Goal: Information Seeking & Learning: Learn about a topic

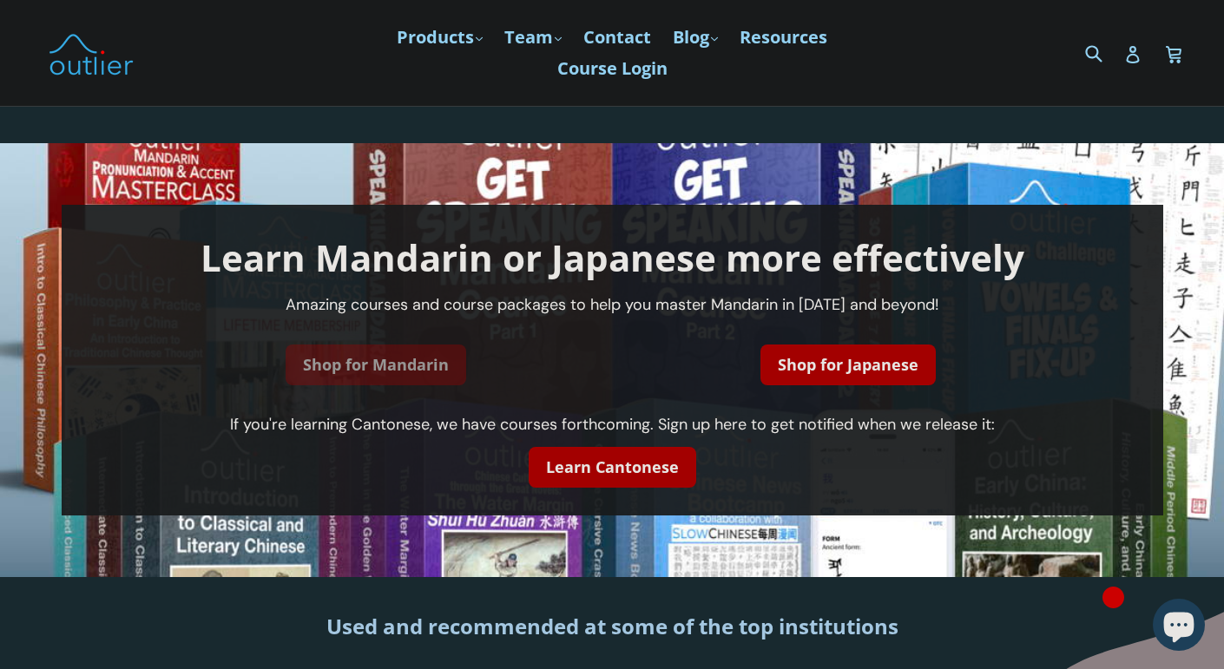
click at [444, 368] on link "Shop for Mandarin" at bounding box center [376, 365] width 181 height 41
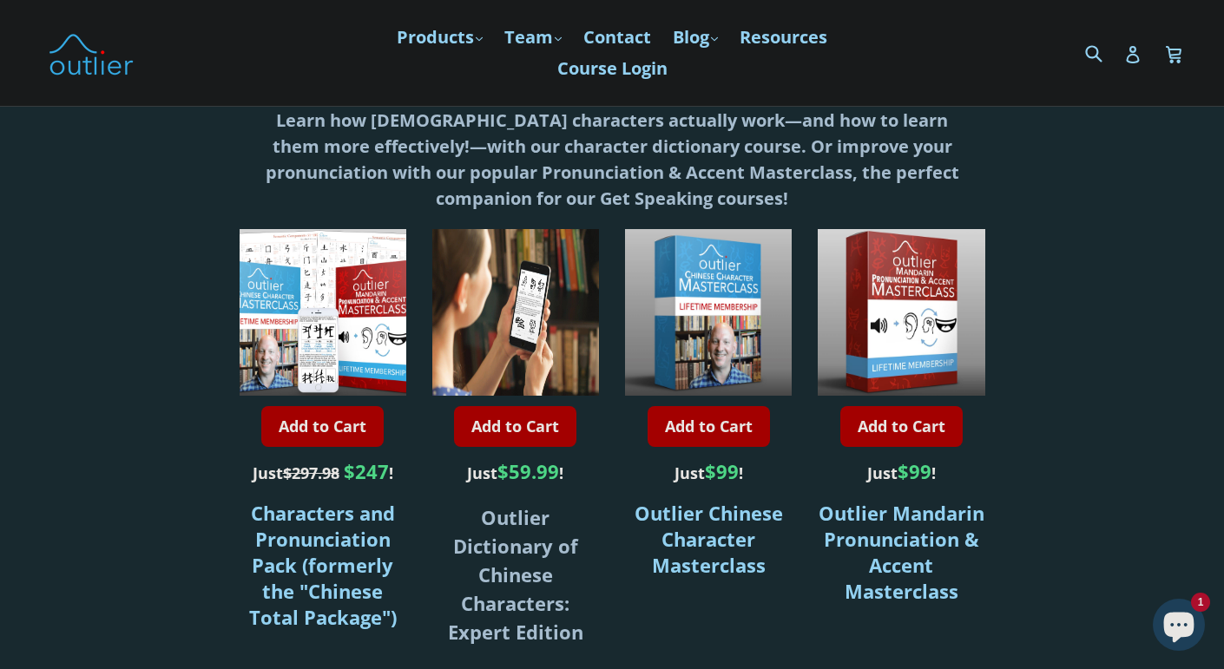
scroll to position [532, 0]
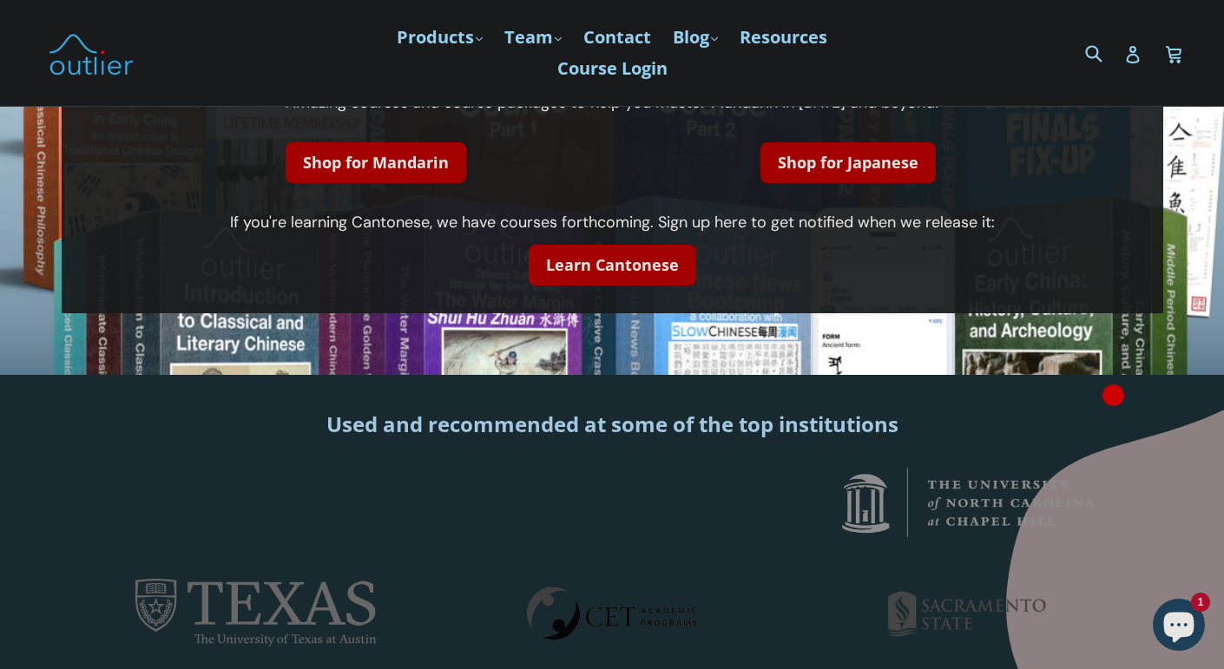
scroll to position [253, 0]
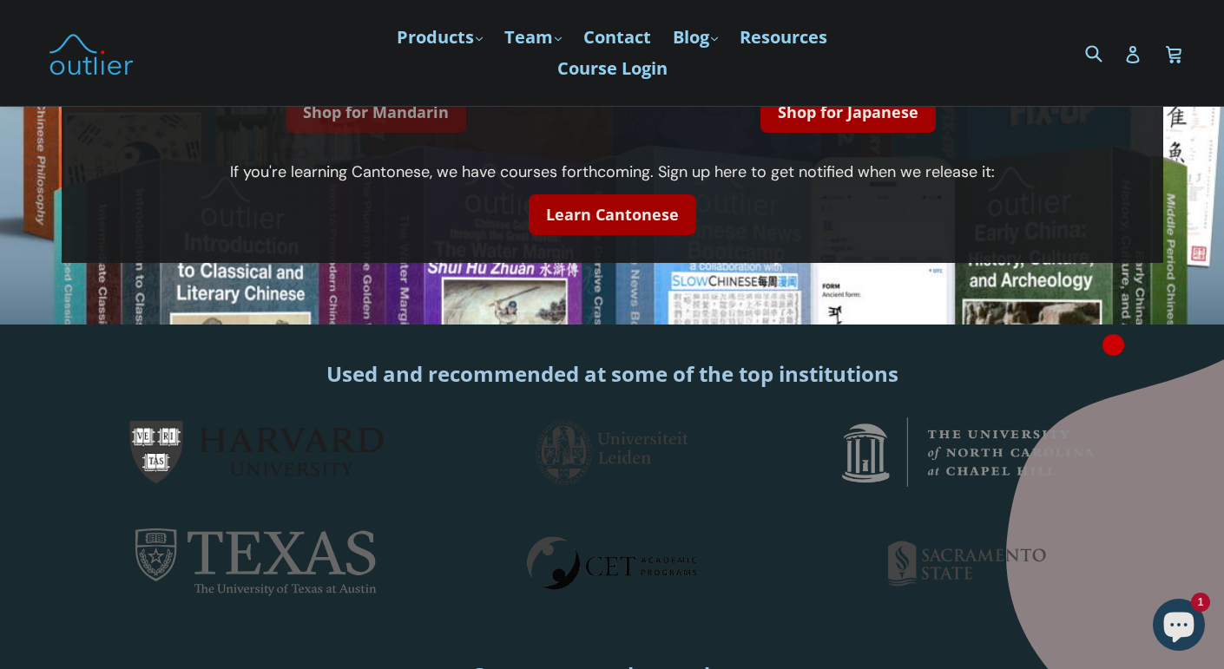
click at [360, 120] on link "Shop for Mandarin" at bounding box center [376, 112] width 181 height 41
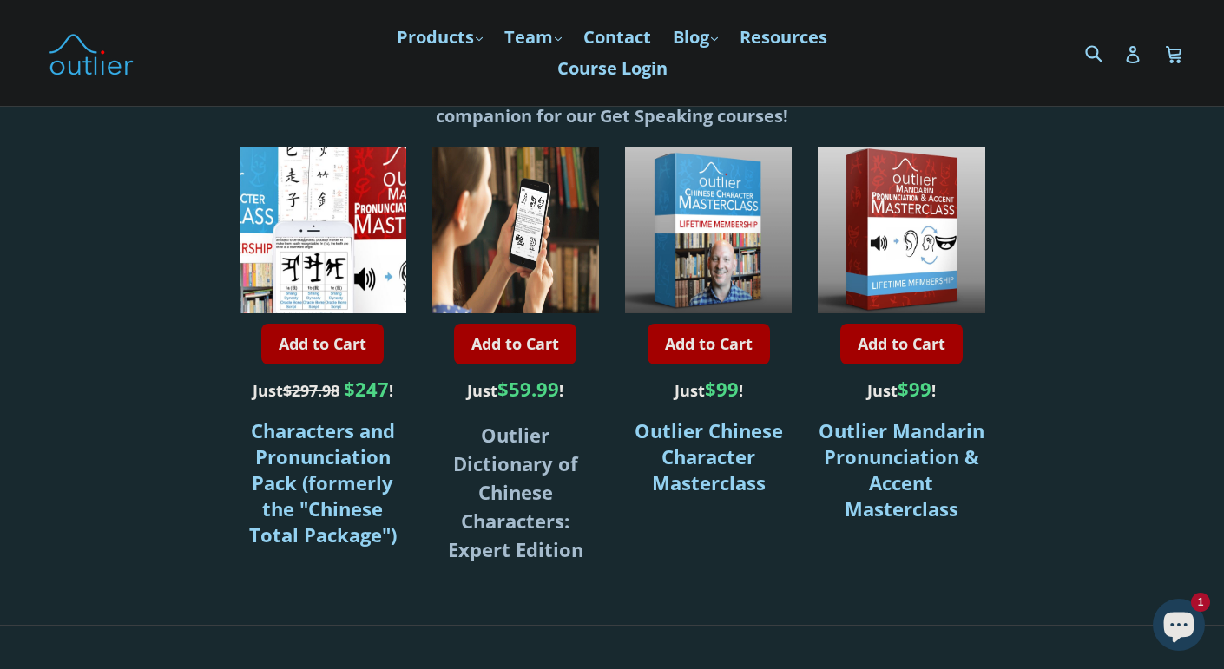
scroll to position [613, 0]
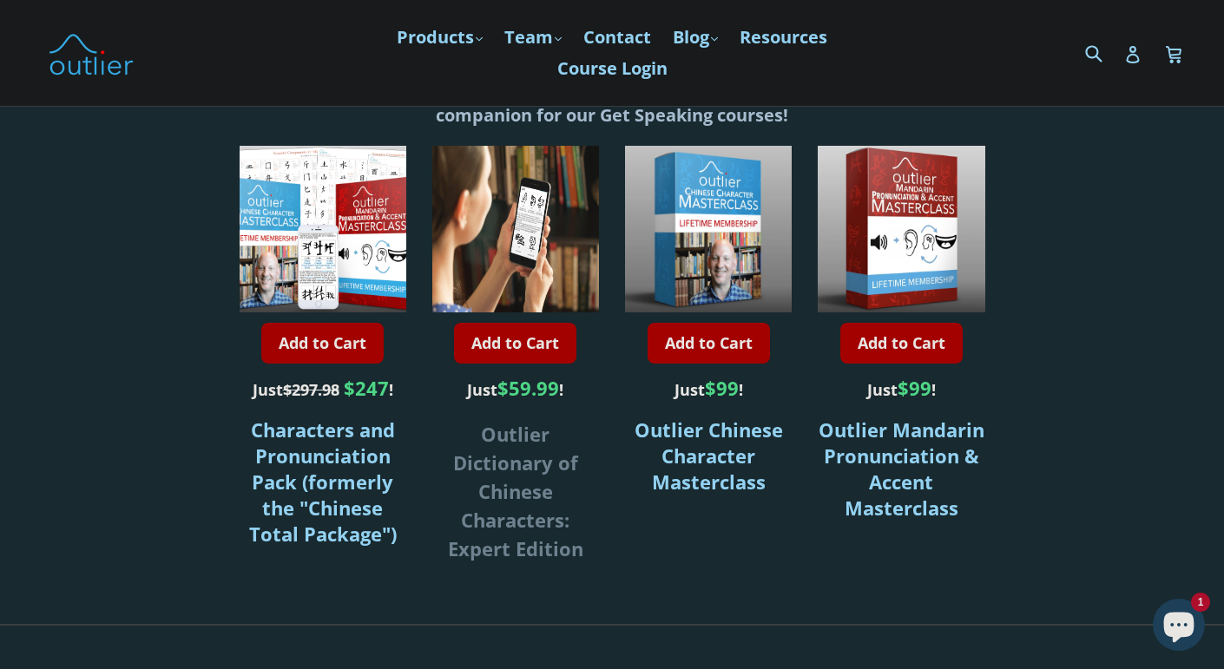
click at [493, 490] on strong "Outlier Dictionary of Chinese Characters: Expert Edition" at bounding box center [515, 491] width 135 height 141
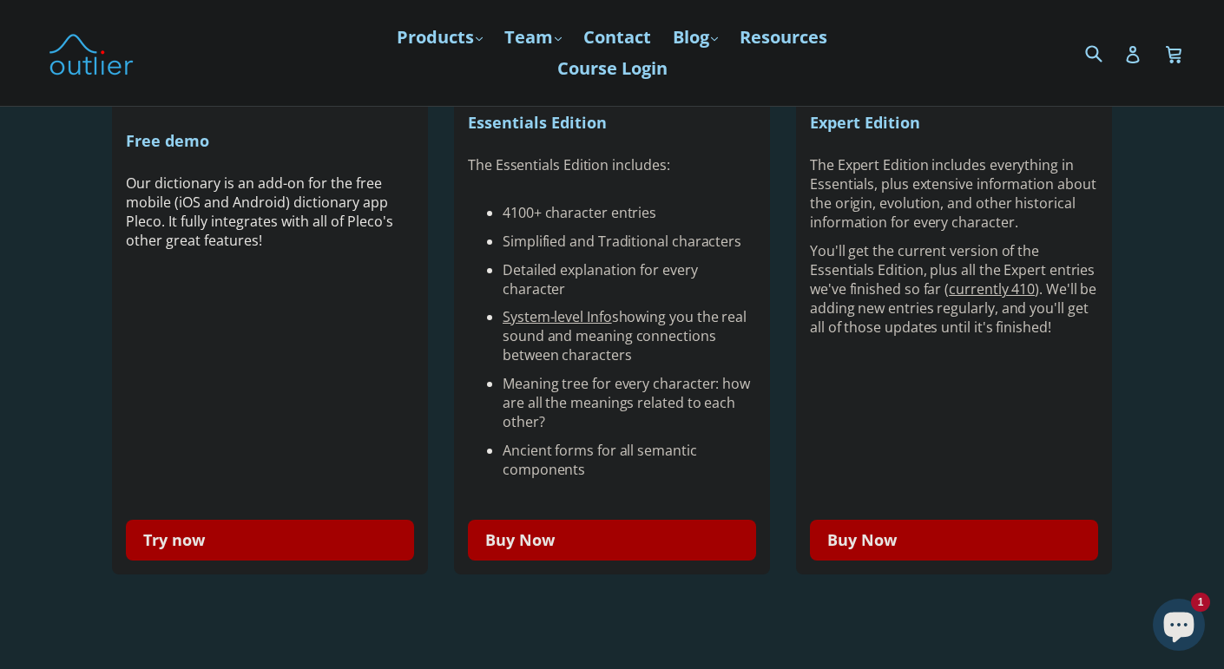
scroll to position [539, 0]
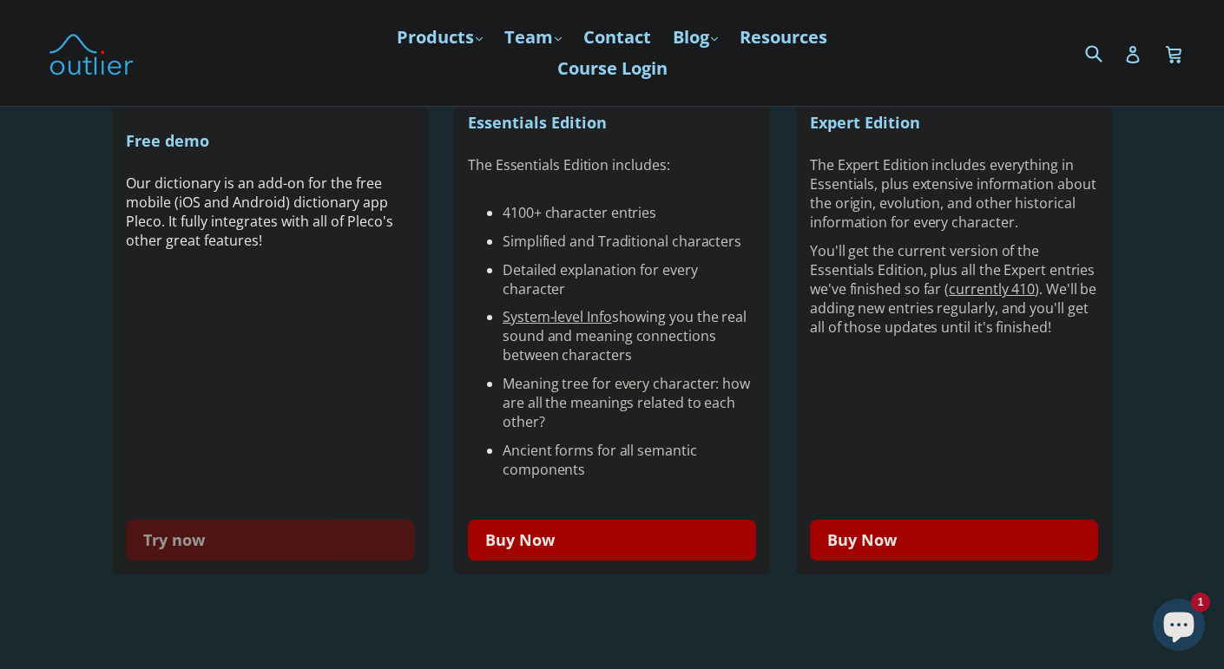
click at [255, 534] on link "Try now" at bounding box center [270, 540] width 288 height 41
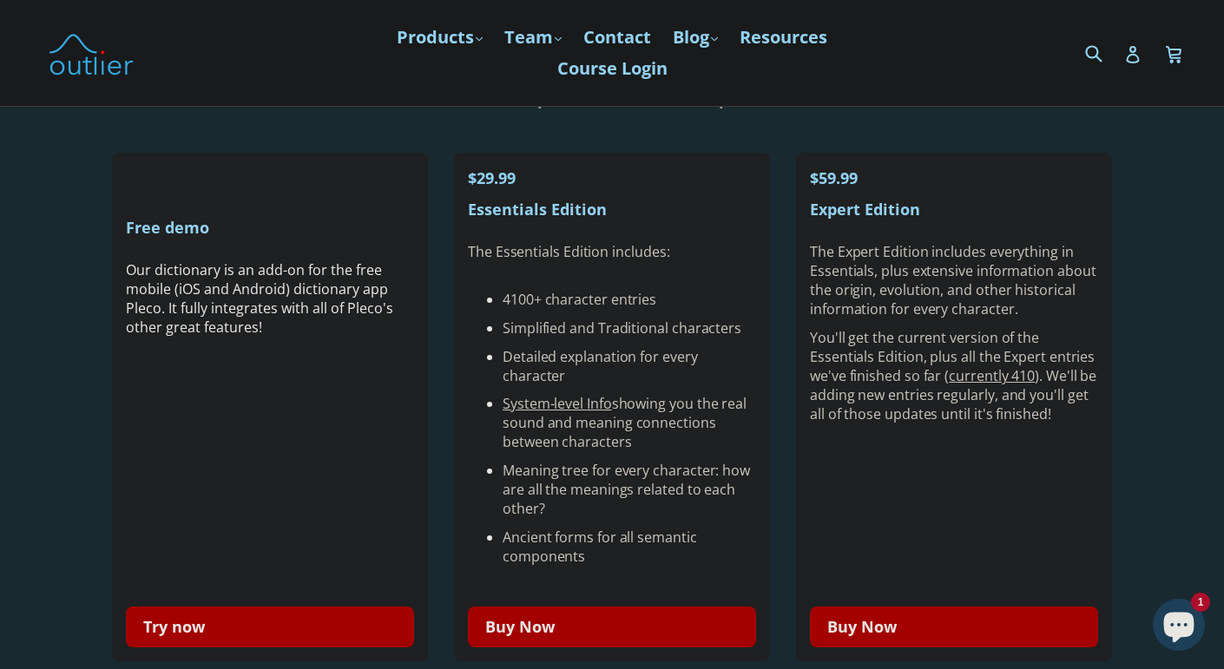
scroll to position [0, 0]
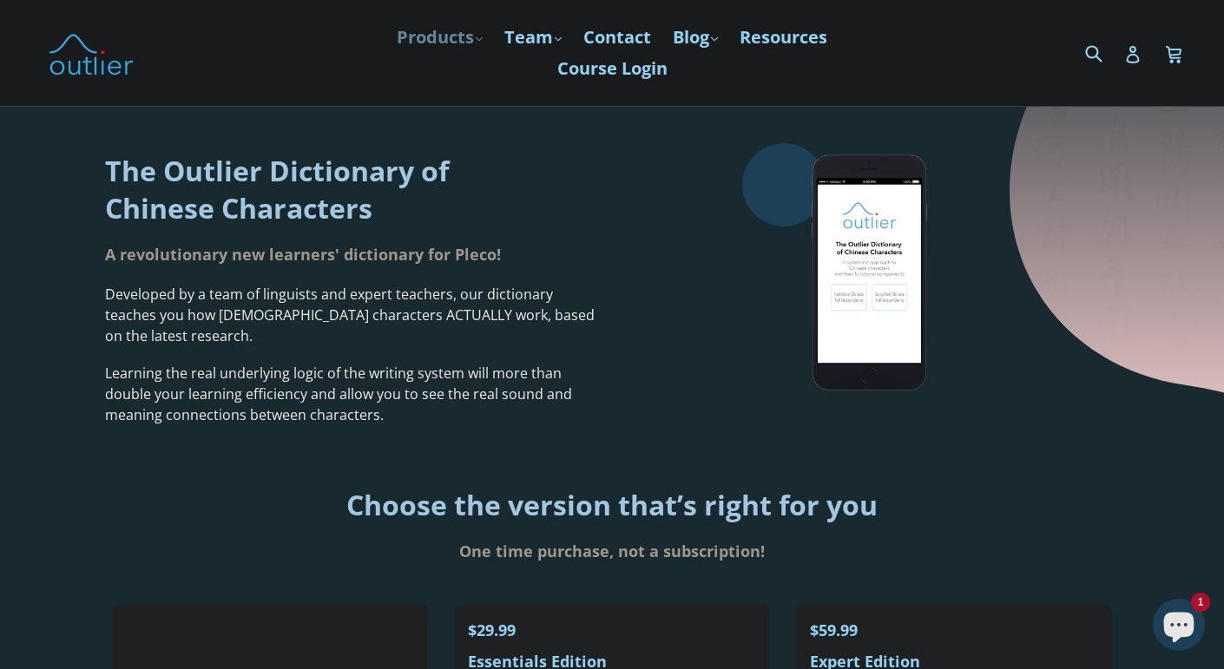
click at [451, 38] on link "Products .cls-1{fill:#231f20} expand" at bounding box center [439, 37] width 103 height 31
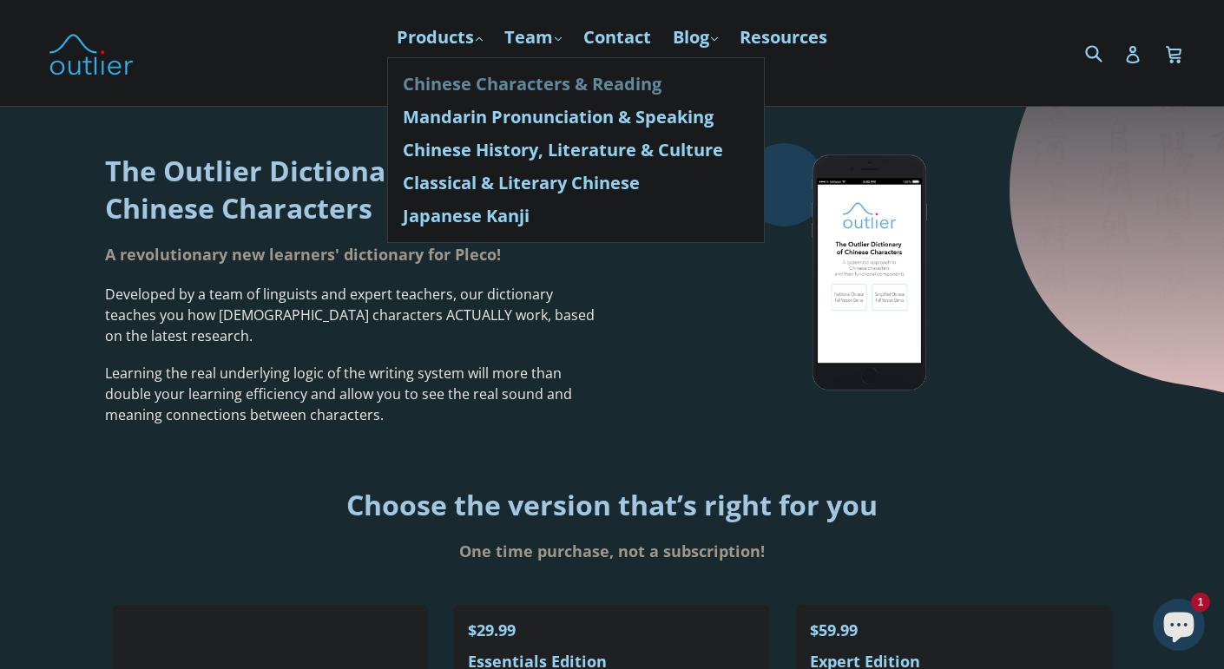
click at [495, 81] on link "Chinese Characters & Reading" at bounding box center [576, 84] width 346 height 33
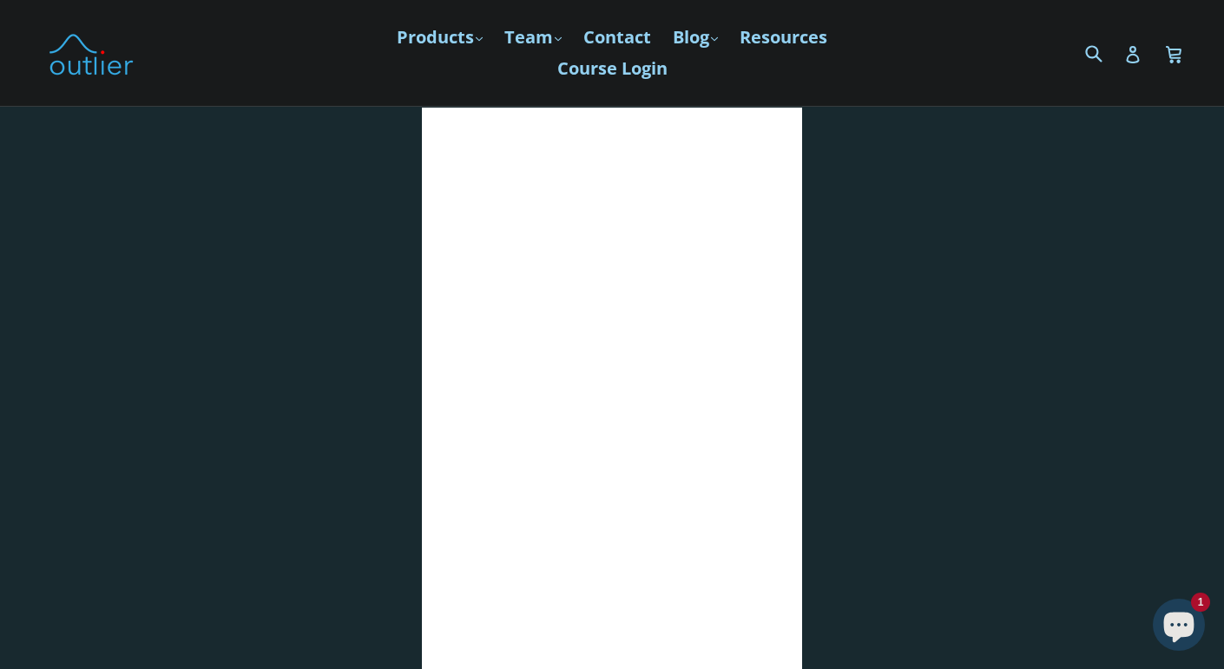
scroll to position [76, 0]
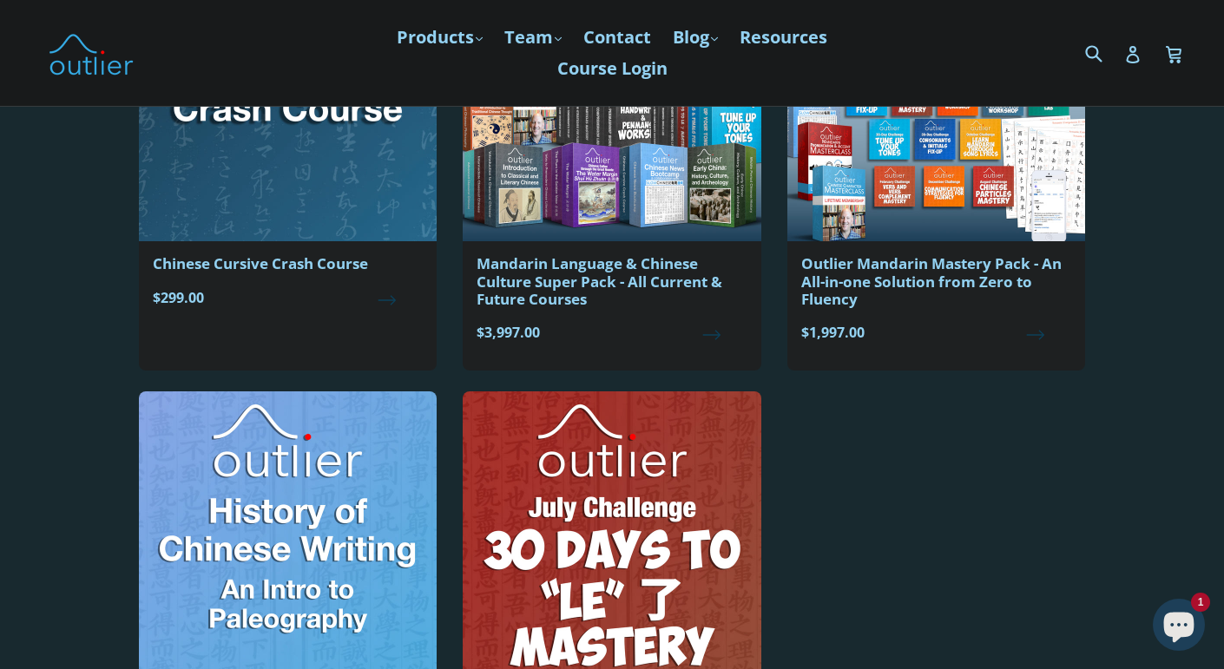
scroll to position [1883, 0]
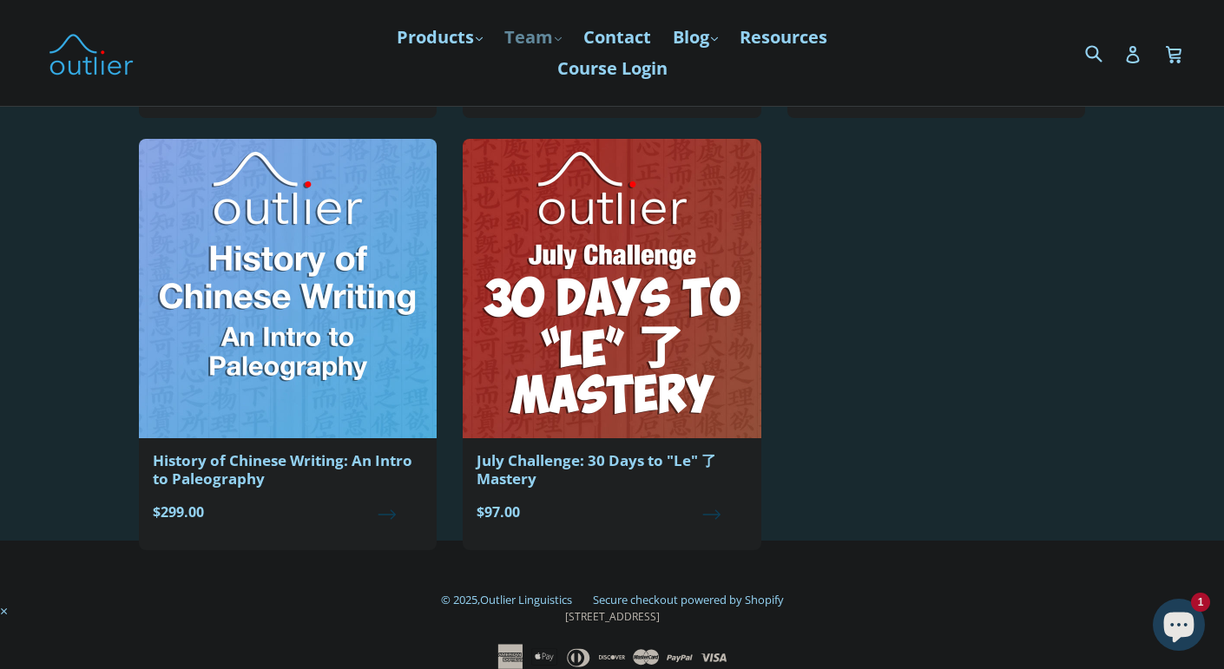
click at [539, 31] on link "Team .cls-1{fill:#231f20} expand" at bounding box center [533, 37] width 75 height 31
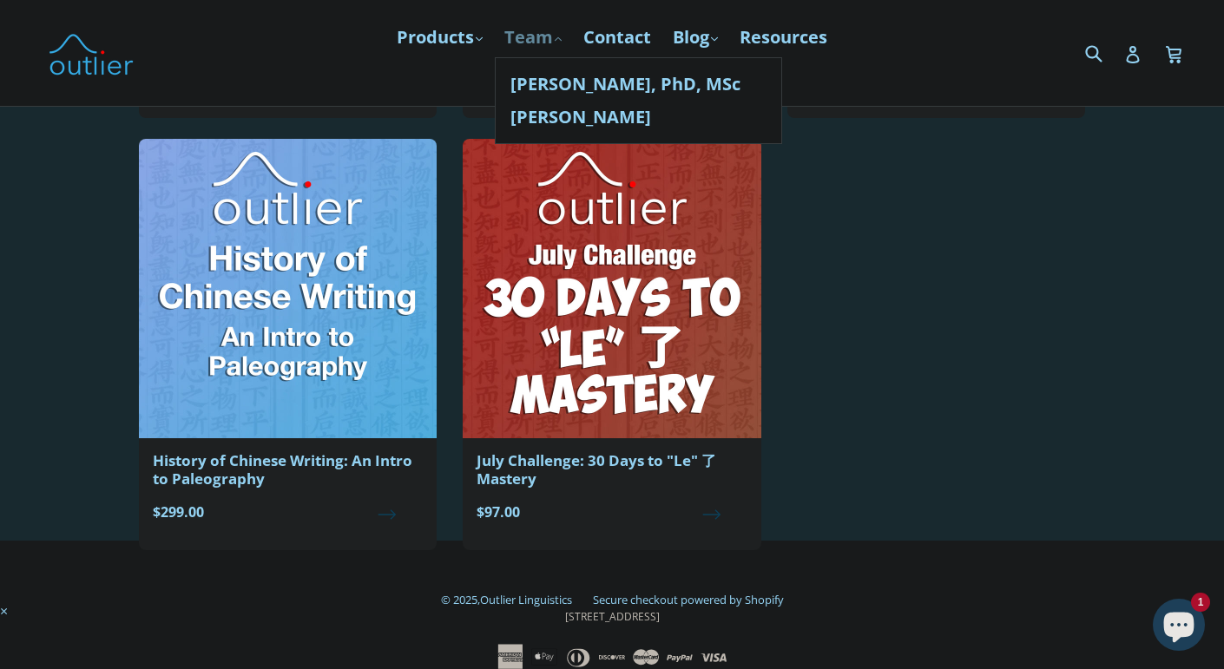
click at [539, 31] on link "Team .cls-1{fill:#231f20} expand" at bounding box center [533, 37] width 75 height 31
